Goal: Information Seeking & Learning: Learn about a topic

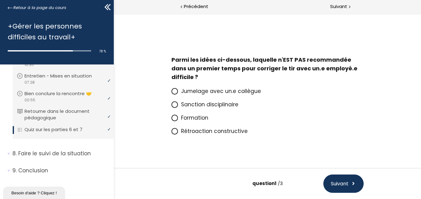
scroll to position [12, 0]
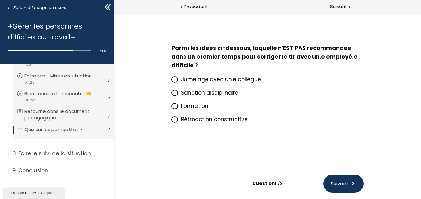
click at [221, 91] on span "Sanction disciplinaire" at bounding box center [209, 92] width 57 height 7
click at [171, 94] on input "Sanction disciplinaire" at bounding box center [171, 94] width 0 height 0
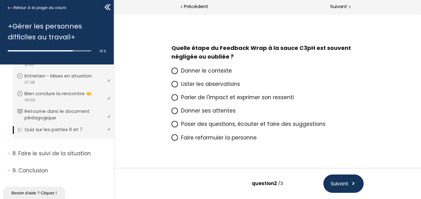
scroll to position [30, 0]
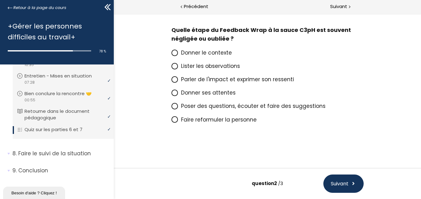
click at [209, 52] on span "Donner le contexte" at bounding box center [206, 52] width 51 height 7
click at [171, 54] on input "Donner le contexte" at bounding box center [171, 54] width 0 height 0
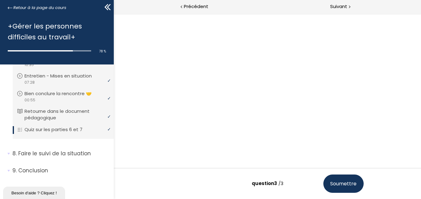
scroll to position [39, 0]
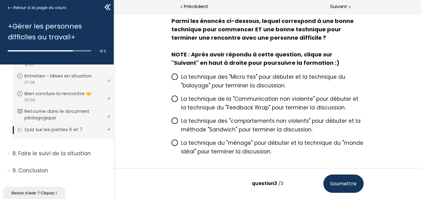
click at [204, 83] on span "La technique des "Micro Yes" pour débuter et la technique du "balayage" pour te…" at bounding box center [263, 81] width 164 height 16
click at [171, 79] on input "La technique des "Micro Yes" pour débuter et la technique du "balayage" pour te…" at bounding box center [171, 79] width 0 height 0
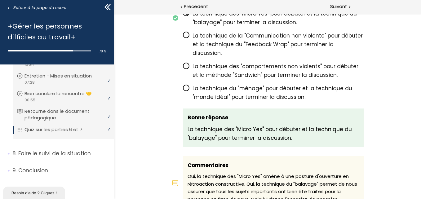
scroll to position [681, 0]
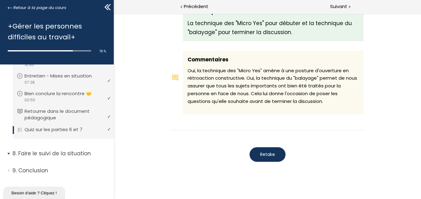
click at [66, 152] on p "Faire le suivi de la situation" at bounding box center [60, 154] width 97 height 8
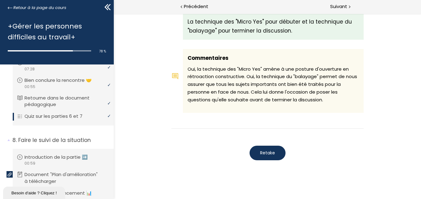
scroll to position [683, 0]
click at [61, 160] on p "Introduction de la partie ➡️" at bounding box center [62, 157] width 72 height 7
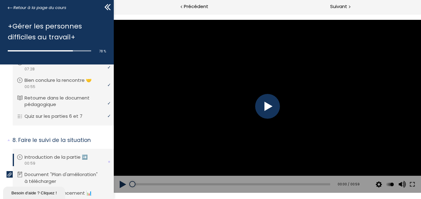
click at [269, 110] on div at bounding box center [267, 106] width 25 height 25
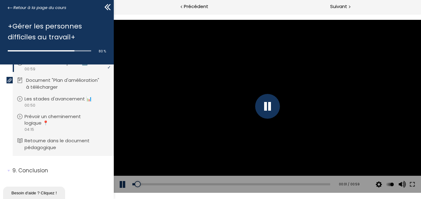
scroll to position [663, 0]
click at [50, 87] on p "Document "Plan d'amélioration" à télécharger" at bounding box center [68, 84] width 84 height 14
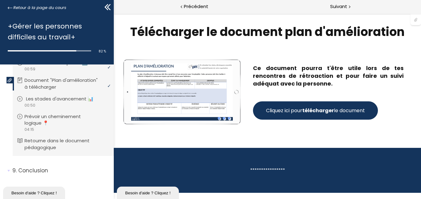
click at [59, 100] on p "Les stades d'avancement 📊" at bounding box center [64, 98] width 77 height 7
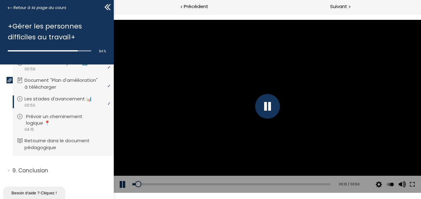
click at [53, 116] on p "Prévoir un cheminement logique 📍" at bounding box center [68, 120] width 84 height 14
click at [74, 140] on p "Retourne dans le document pédagogique" at bounding box center [68, 144] width 84 height 14
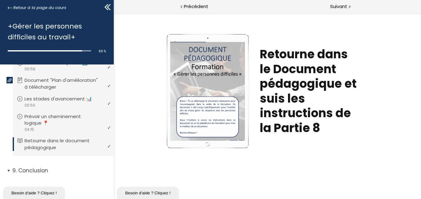
click at [39, 168] on p "Conclusion" at bounding box center [60, 171] width 97 height 8
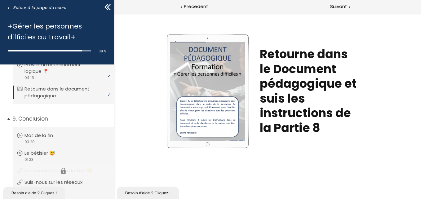
scroll to position [752, 0]
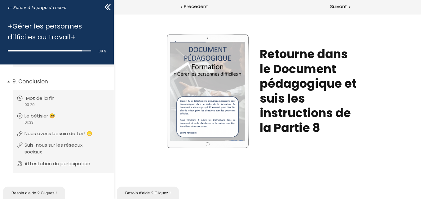
click at [47, 99] on p "Mot de la fin" at bounding box center [45, 98] width 38 height 7
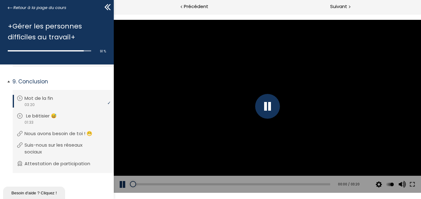
click at [41, 115] on p "Le bêtisier 😅" at bounding box center [46, 115] width 40 height 7
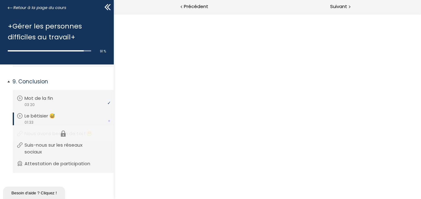
click at [49, 133] on li "Vous devez avoir terminé l'unité (Nous avons besoin de toi ! 😁) pour pouvoir co…" at bounding box center [63, 133] width 101 height 17
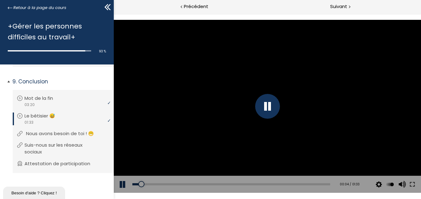
click at [63, 135] on p "Nous avons besoin de toi ! 😁" at bounding box center [64, 133] width 77 height 7
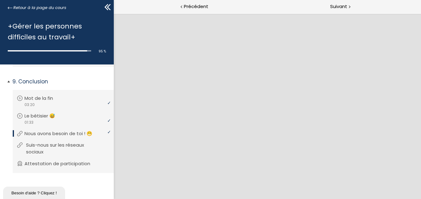
click at [65, 146] on p "Suis-nous sur les réseaux sociaux" at bounding box center [68, 149] width 84 height 14
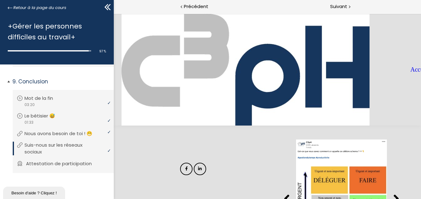
click at [63, 163] on p "Attestation de participation" at bounding box center [63, 163] width 75 height 7
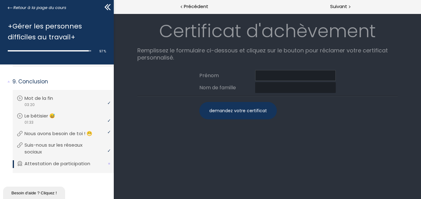
click at [264, 74] on input at bounding box center [295, 75] width 81 height 11
type input "didire"
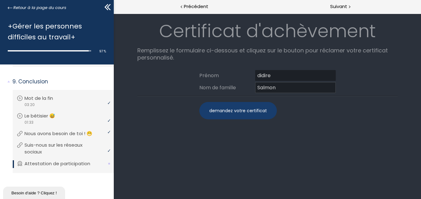
type input "Salmon"
click at [245, 106] on div "demandez votre certificat" at bounding box center [237, 110] width 77 height 17
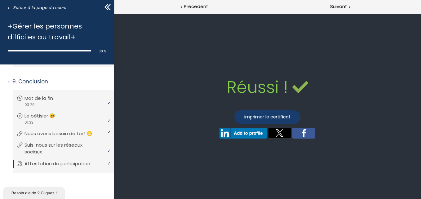
click at [273, 116] on link "imprimer le certificat" at bounding box center [267, 116] width 66 height 13
click at [354, 140] on div "Retake Votre réponse imprimer le certificat" at bounding box center [267, 122] width 186 height 38
click at [35, 6] on span "Retour à la page du cours" at bounding box center [39, 7] width 53 height 7
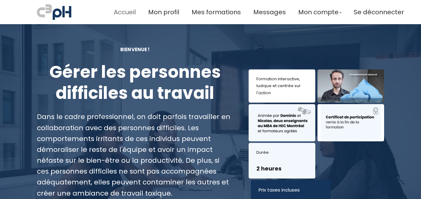
click at [124, 13] on span "Accueil" at bounding box center [125, 12] width 22 height 10
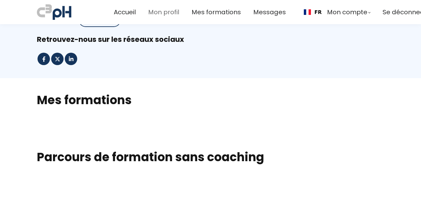
scroll to position [31, 0]
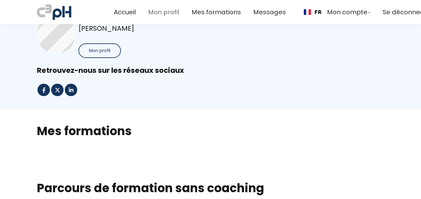
click at [160, 11] on span "Mon profil" at bounding box center [163, 12] width 31 height 10
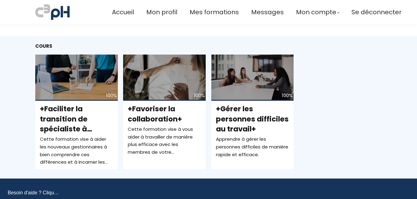
scroll to position [155, 0]
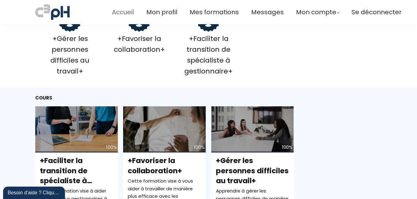
click at [121, 13] on span "Accueil" at bounding box center [123, 12] width 22 height 10
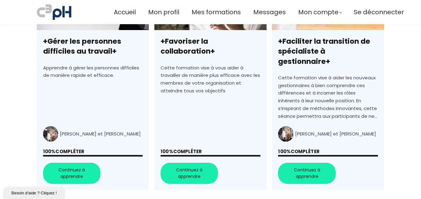
scroll to position [291, 0]
